Goal: Complete application form

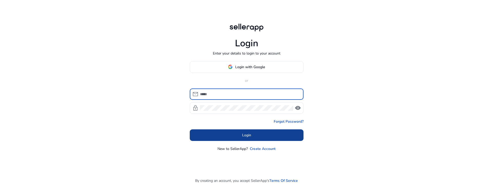
type input "**********"
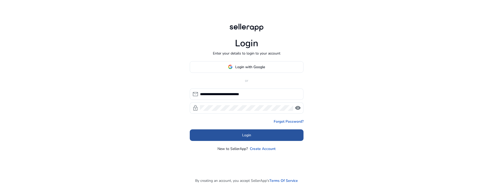
click at [247, 137] on span "Login" at bounding box center [246, 134] width 9 height 5
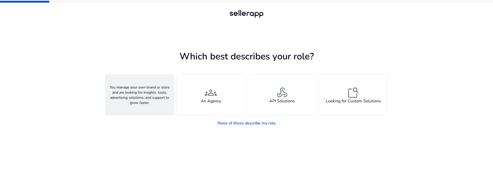
click at [152, 102] on div "person A Seller" at bounding box center [140, 94] width 68 height 41
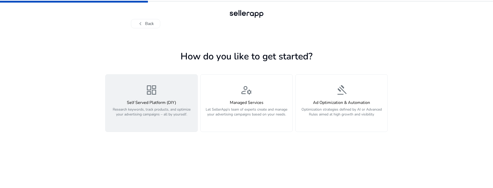
click at [146, 98] on div "dashboard Self Served Platform (DIY) Research keywords, track products, and opt…" at bounding box center [152, 103] width 86 height 39
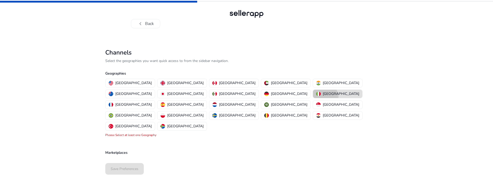
click at [313, 97] on button "[GEOGRAPHIC_DATA]" at bounding box center [337, 94] width 49 height 8
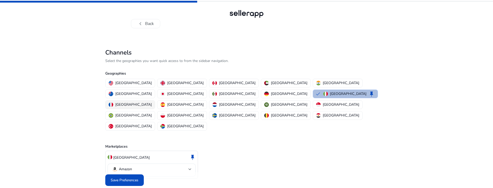
click at [152, 102] on p "[GEOGRAPHIC_DATA]" at bounding box center [133, 104] width 36 height 5
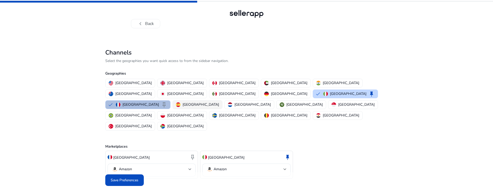
click at [219, 102] on p "[GEOGRAPHIC_DATA]" at bounding box center [201, 104] width 36 height 5
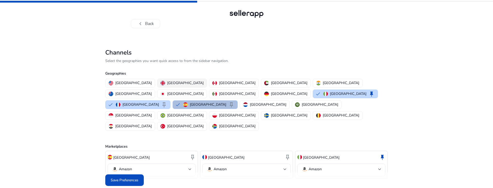
drag, startPoint x: 249, startPoint y: 83, endPoint x: 178, endPoint y: 81, distance: 70.2
click at [271, 83] on p "[GEOGRAPHIC_DATA]" at bounding box center [289, 82] width 36 height 5
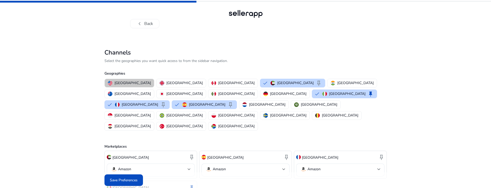
click at [131, 83] on p "[GEOGRAPHIC_DATA]" at bounding box center [133, 82] width 36 height 5
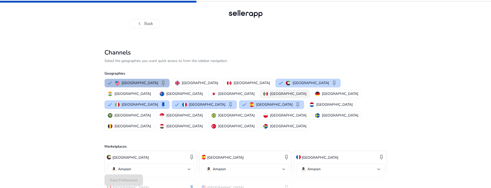
click at [270, 94] on p "[GEOGRAPHIC_DATA]" at bounding box center [288, 93] width 36 height 5
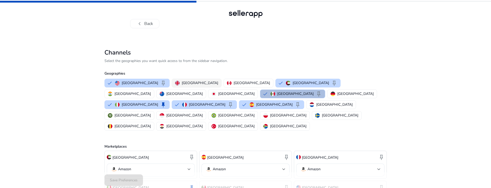
click at [187, 86] on button "[GEOGRAPHIC_DATA]" at bounding box center [196, 83] width 49 height 8
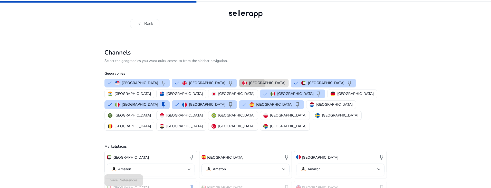
click at [242, 84] on div "[GEOGRAPHIC_DATA]" at bounding box center [263, 82] width 43 height 5
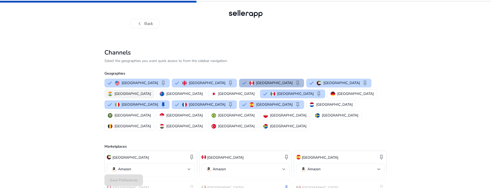
click at [154, 90] on button "[GEOGRAPHIC_DATA]" at bounding box center [129, 94] width 49 height 8
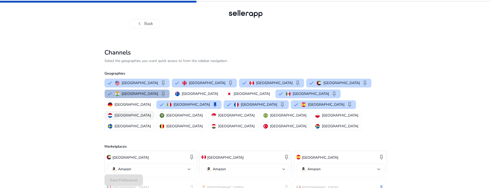
click at [151, 112] on p "[GEOGRAPHIC_DATA]" at bounding box center [133, 114] width 36 height 5
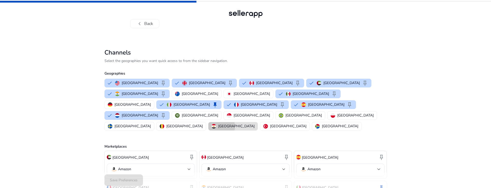
click at [255, 123] on p "[GEOGRAPHIC_DATA]" at bounding box center [236, 125] width 36 height 5
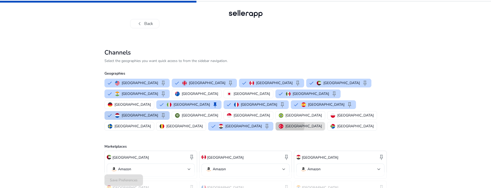
drag, startPoint x: 119, startPoint y: 114, endPoint x: 124, endPoint y: 104, distance: 10.8
click at [286, 123] on p "[GEOGRAPHIC_DATA]" at bounding box center [304, 125] width 36 height 5
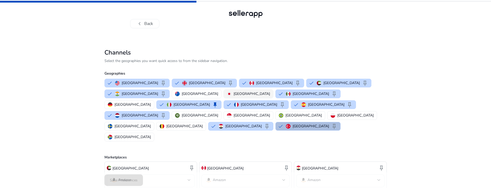
drag, startPoint x: 122, startPoint y: 93, endPoint x: 149, endPoint y: 91, distance: 26.6
click at [182, 92] on p "[GEOGRAPHIC_DATA]" at bounding box center [200, 93] width 36 height 5
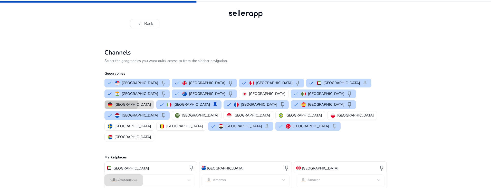
drag, startPoint x: 233, startPoint y: 92, endPoint x: 216, endPoint y: 93, distance: 17.0
click at [151, 102] on p "[GEOGRAPHIC_DATA]" at bounding box center [133, 104] width 36 height 5
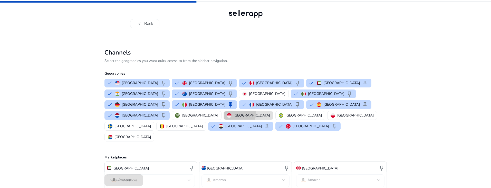
click at [234, 112] on p "[GEOGRAPHIC_DATA]" at bounding box center [252, 114] width 36 height 5
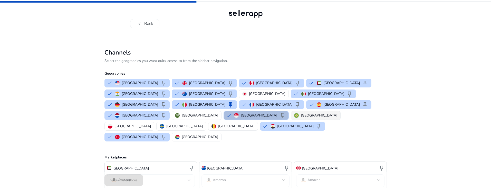
click at [301, 112] on p "[GEOGRAPHIC_DATA]" at bounding box center [319, 114] width 36 height 5
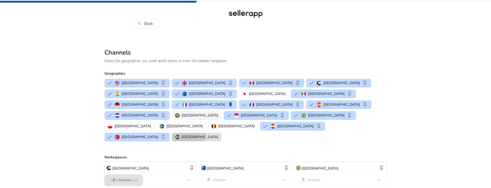
drag, startPoint x: 196, startPoint y: 114, endPoint x: 172, endPoint y: 105, distance: 25.8
click at [195, 134] on div "[GEOGRAPHIC_DATA]" at bounding box center [196, 136] width 43 height 5
drag, startPoint x: 171, startPoint y: 104, endPoint x: 164, endPoint y: 93, distance: 12.6
click at [182, 112] on p "[GEOGRAPHIC_DATA]" at bounding box center [200, 114] width 36 height 5
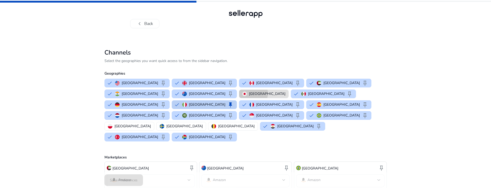
drag, startPoint x: 164, startPoint y: 93, endPoint x: 269, endPoint y: 95, distance: 104.8
click at [176, 93] on div "United States keep [GEOGRAPHIC_DATA] keep [GEOGRAPHIC_DATA] keep [GEOGRAPHIC_DA…" at bounding box center [244, 110] width 285 height 65
drag, startPoint x: 308, startPoint y: 105, endPoint x: 328, endPoint y: 105, distance: 19.8
click at [151, 123] on p "[GEOGRAPHIC_DATA]" at bounding box center [133, 125] width 36 height 5
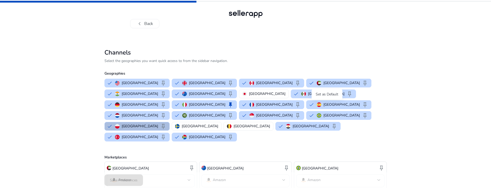
drag, startPoint x: 330, startPoint y: 106, endPoint x: 353, endPoint y: 107, distance: 22.9
click at [169, 122] on button "Poland keep" at bounding box center [137, 126] width 65 height 8
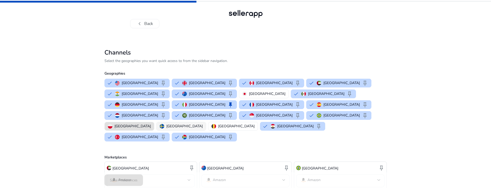
drag, startPoint x: 360, startPoint y: 106, endPoint x: 346, endPoint y: 106, distance: 13.6
click at [255, 123] on p "[GEOGRAPHIC_DATA]" at bounding box center [236, 125] width 36 height 5
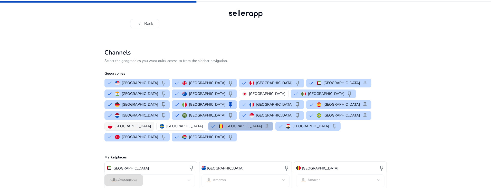
drag, startPoint x: 331, startPoint y: 106, endPoint x: 317, endPoint y: 106, distance: 13.9
click at [203, 123] on p "[GEOGRAPHIC_DATA]" at bounding box center [184, 125] width 36 height 5
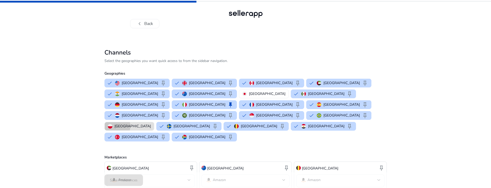
click at [151, 123] on p "[GEOGRAPHIC_DATA]" at bounding box center [133, 125] width 36 height 5
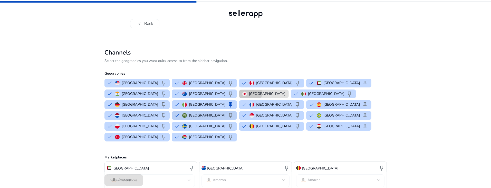
drag, startPoint x: 159, startPoint y: 93, endPoint x: 204, endPoint y: 100, distance: 45.0
click at [242, 93] on div "[GEOGRAPHIC_DATA]" at bounding box center [263, 93] width 43 height 5
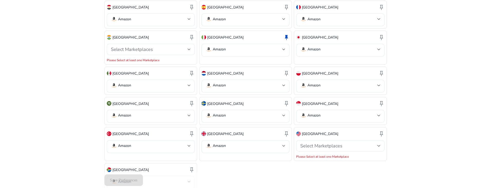
scroll to position [222, 0]
click at [242, 162] on div "[GEOGRAPHIC_DATA] keep Amazon [GEOGRAPHIC_DATA] keep Amazon [GEOGRAPHIC_DATA] k…" at bounding box center [246, 64] width 282 height 251
click at [380, 143] on div at bounding box center [379, 144] width 3 height 2
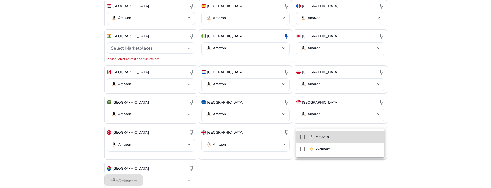
click at [364, 137] on span "Amazon" at bounding box center [344, 137] width 71 height 6
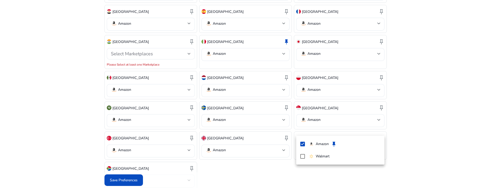
click at [242, 159] on div at bounding box center [245, 94] width 491 height 188
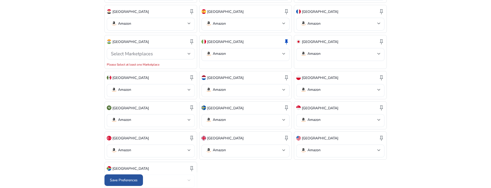
click at [122, 179] on span "Save Preferences" at bounding box center [124, 179] width 28 height 5
